Goal: Task Accomplishment & Management: Manage account settings

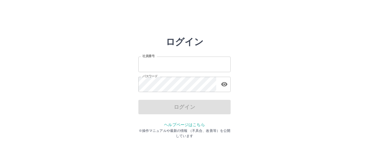
type input "*******"
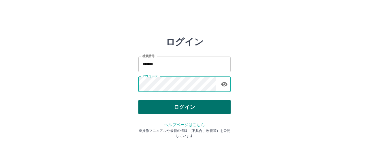
click at [152, 104] on button "ログイン" at bounding box center [185, 107] width 92 height 14
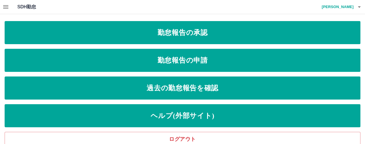
click at [6, 8] on icon "button" at bounding box center [5, 6] width 7 height 7
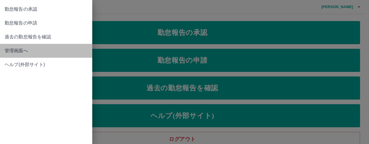
click at [19, 52] on span "管理画面へ" at bounding box center [46, 50] width 83 height 7
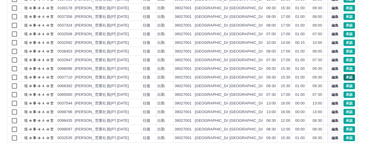
scroll to position [100, 0]
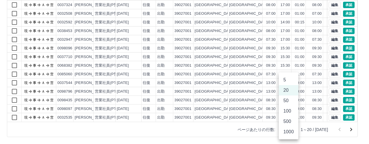
click at [293, 130] on body "SDH勤怠 [PERSON_NAME] 勤務実績承認 前月 [DATE] 次月 今月 月選択 承認モード 削除モード 一括承認 列一覧 0 フィルター 行間隔…" at bounding box center [184, 22] width 369 height 244
click at [293, 131] on li "1000" at bounding box center [289, 132] width 20 height 10
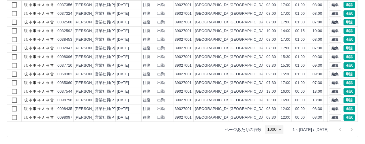
scroll to position [29, 0]
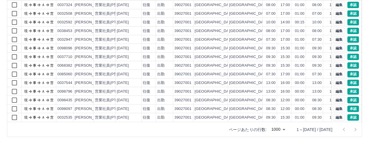
click at [288, 130] on body "SDH勤怠 [PERSON_NAME] 勤務実績承認 前月 [DATE] 次月 今月 月選択 承認モード 削除モード 一括承認 列一覧 0 フィルター 行間隔…" at bounding box center [184, 22] width 369 height 244
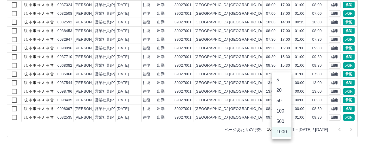
click at [288, 132] on li "1000" at bounding box center [282, 132] width 20 height 10
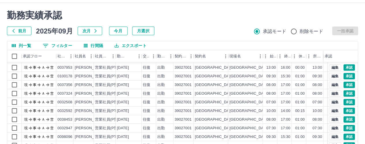
scroll to position [0, 0]
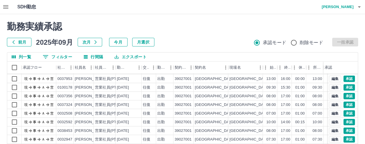
click at [8, 6] on icon "button" at bounding box center [5, 6] width 7 height 7
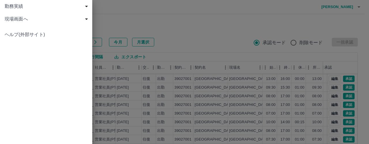
click at [177, 5] on div at bounding box center [184, 72] width 369 height 144
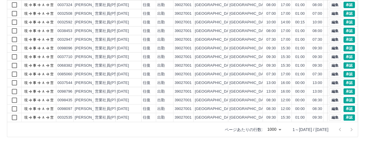
scroll to position [29, 0]
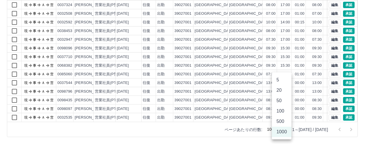
click at [288, 127] on body "SDH勤怠 [PERSON_NAME] 勤務実績承認 前月 [DATE] 次月 今月 月選択 承認モード 削除モード 一括承認 列一覧 0 フィルター 行間隔…" at bounding box center [184, 22] width 369 height 244
click at [277, 130] on li "1000" at bounding box center [282, 132] width 20 height 10
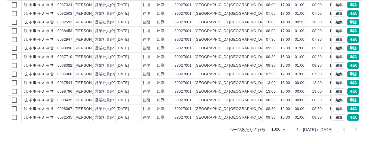
click at [278, 130] on body "SDH勤怠 [PERSON_NAME] 勤務実績承認 前月 [DATE] 次月 今月 月選択 承認モード 削除モード 一括承認 列一覧 0 フィルター 行間隔…" at bounding box center [184, 22] width 369 height 244
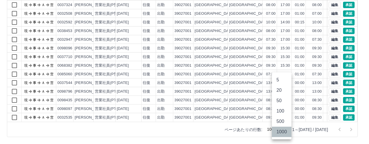
click at [278, 130] on li "1000" at bounding box center [282, 132] width 20 height 10
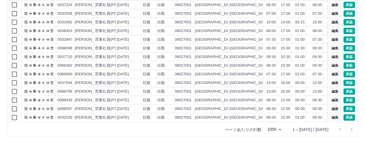
click at [278, 130] on body "SDH勤怠 [PERSON_NAME] 勤務実績承認 前月 [DATE] 次月 今月 月選択 承認モード 削除モード 一括承認 列一覧 0 フィルター 行間隔…" at bounding box center [182, 22] width 365 height 244
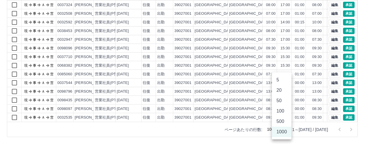
click at [278, 130] on li "1000" at bounding box center [282, 132] width 20 height 10
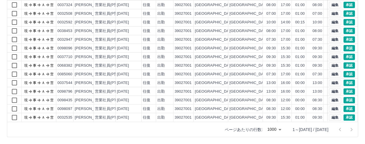
click at [278, 130] on li "1000" at bounding box center [282, 133] width 15 height 6
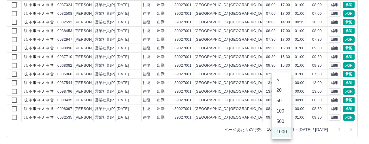
click at [286, 130] on body "SDH勤怠 [PERSON_NAME] 勤務実績承認 前月 [DATE] 次月 今月 月選択 承認モード 削除モード 一括承認 列一覧 0 フィルター 行間隔…" at bounding box center [184, 22] width 369 height 244
click at [281, 120] on li "500" at bounding box center [282, 121] width 20 height 10
type input "***"
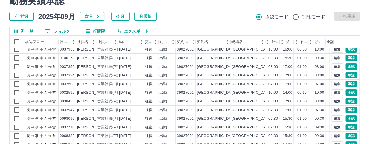
scroll to position [0, 0]
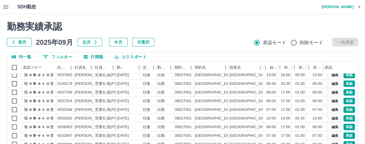
click at [358, 8] on icon "button" at bounding box center [359, 6] width 7 height 7
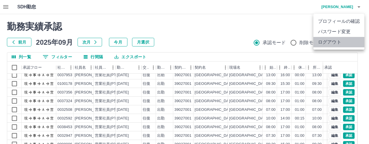
click at [341, 37] on li "ログアウト" at bounding box center [339, 42] width 51 height 10
